Goal: Task Accomplishment & Management: Manage account settings

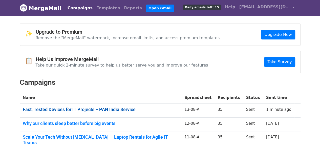
click at [119, 108] on link "Fast, Tested Devices for IT Projects – PAN India Service" at bounding box center [101, 110] width 156 height 6
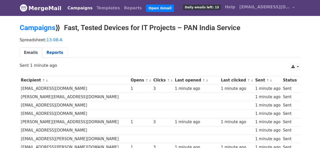
click at [52, 54] on link "Reports" at bounding box center [54, 53] width 25 height 10
